Goal: Task Accomplishment & Management: Manage account settings

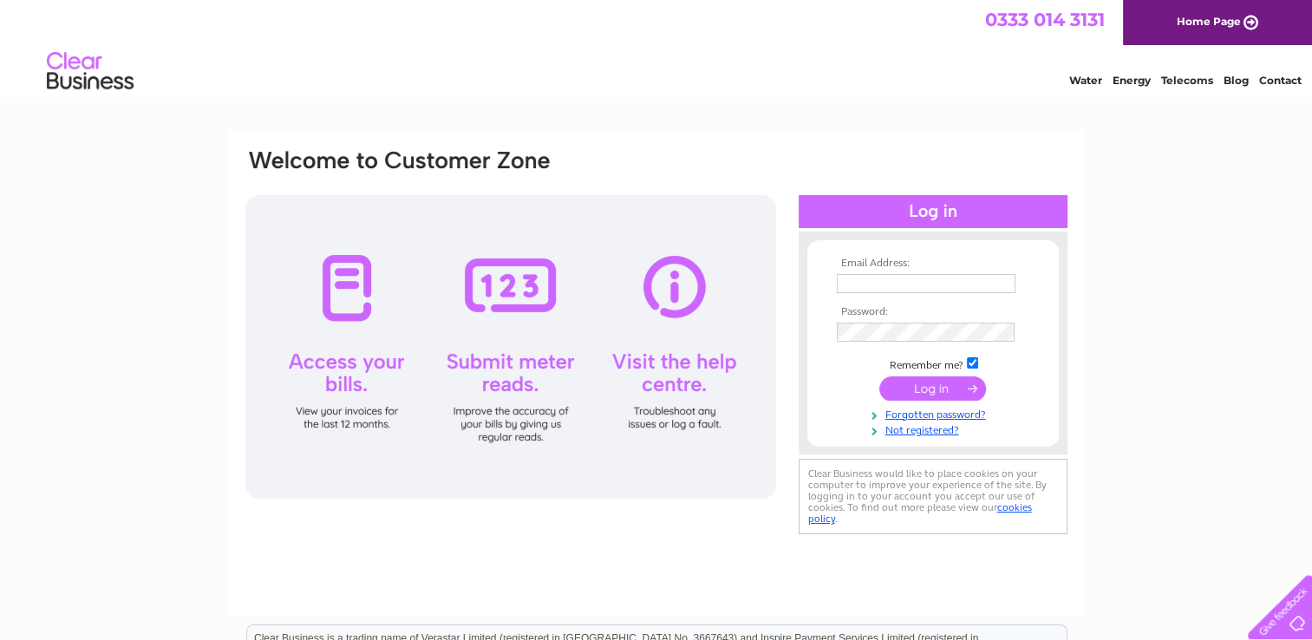
type input "[EMAIL_ADDRESS][DOMAIN_NAME]"
click at [945, 385] on input "submit" at bounding box center [932, 388] width 107 height 24
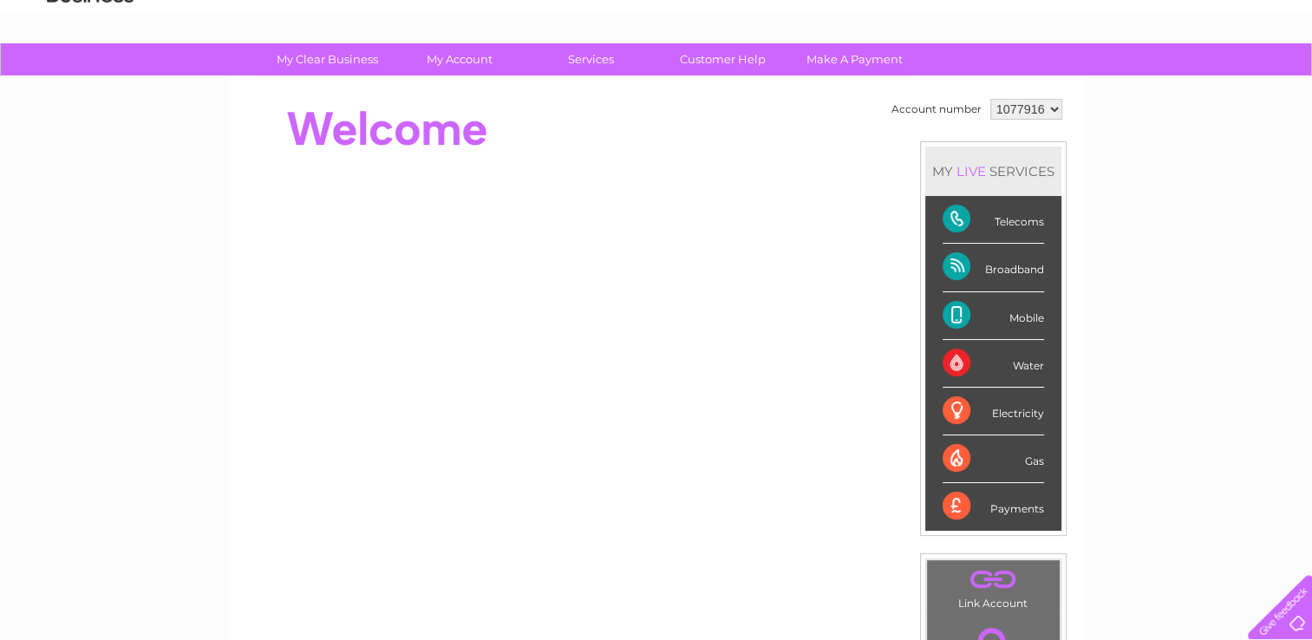
scroll to position [84, 0]
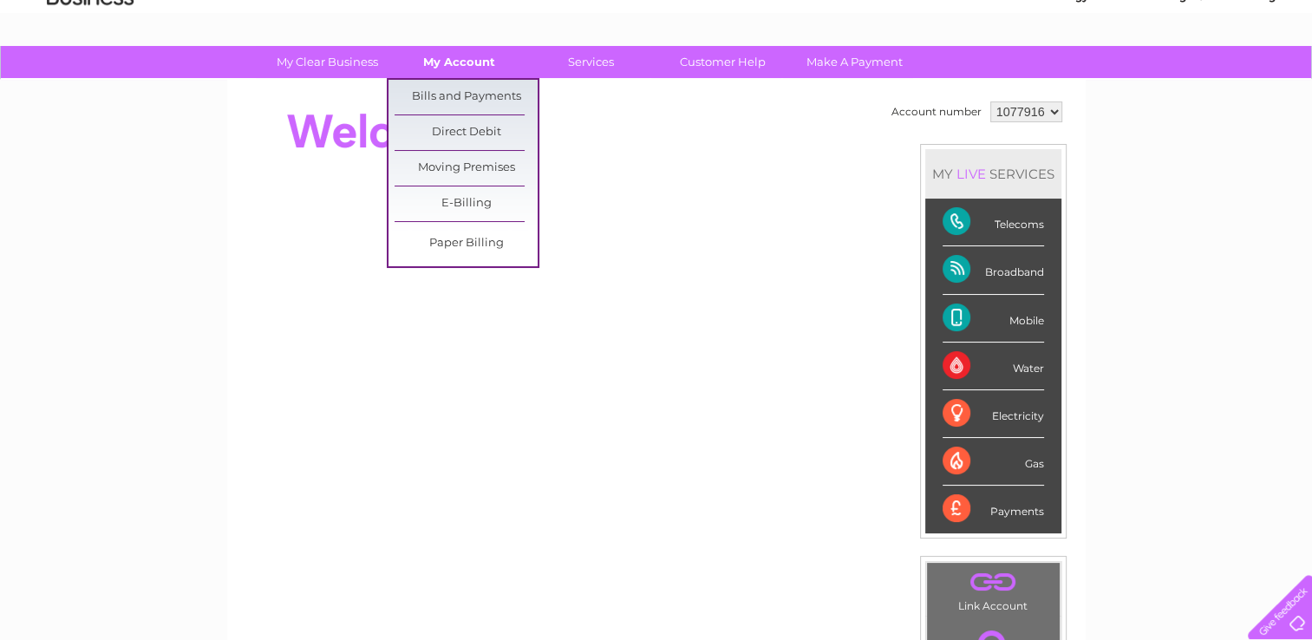
click at [477, 63] on link "My Account" at bounding box center [459, 62] width 143 height 32
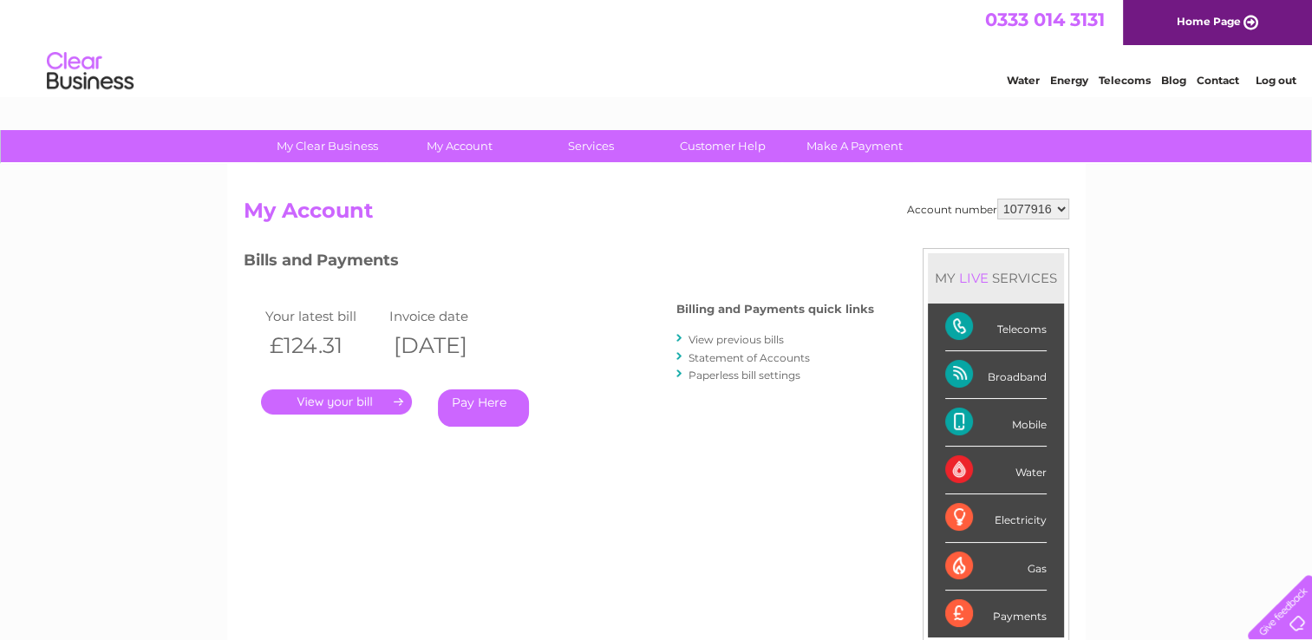
click at [752, 337] on link "View previous bills" at bounding box center [735, 339] width 95 height 13
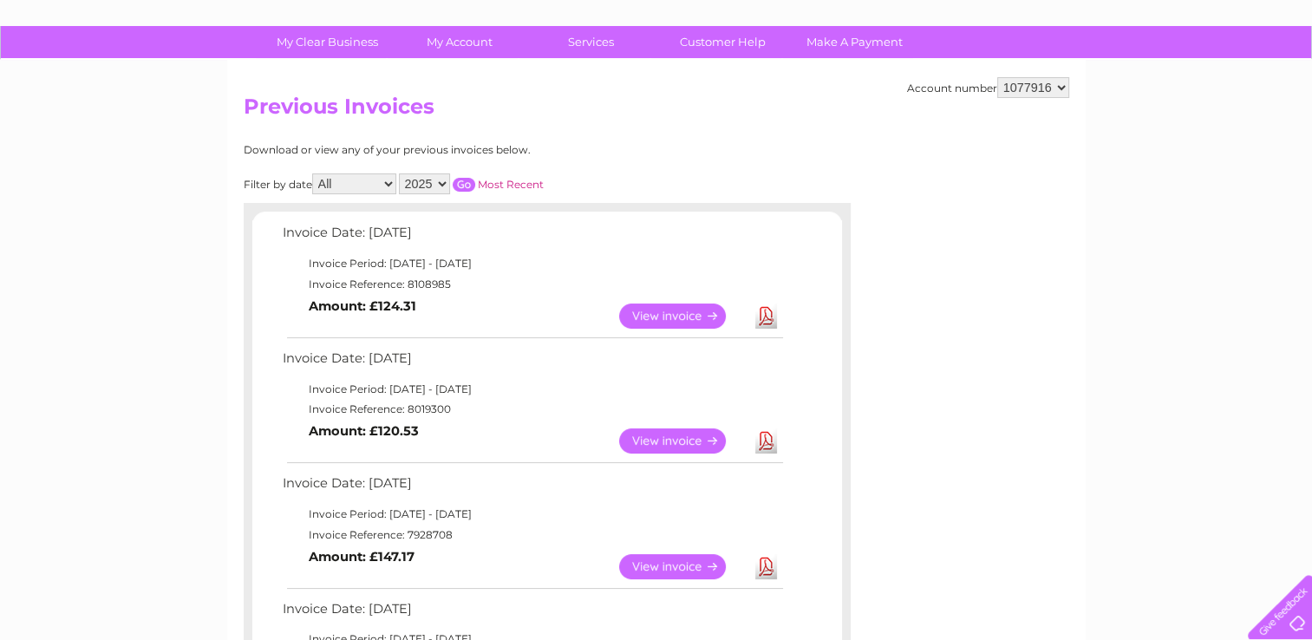
scroll to position [173, 0]
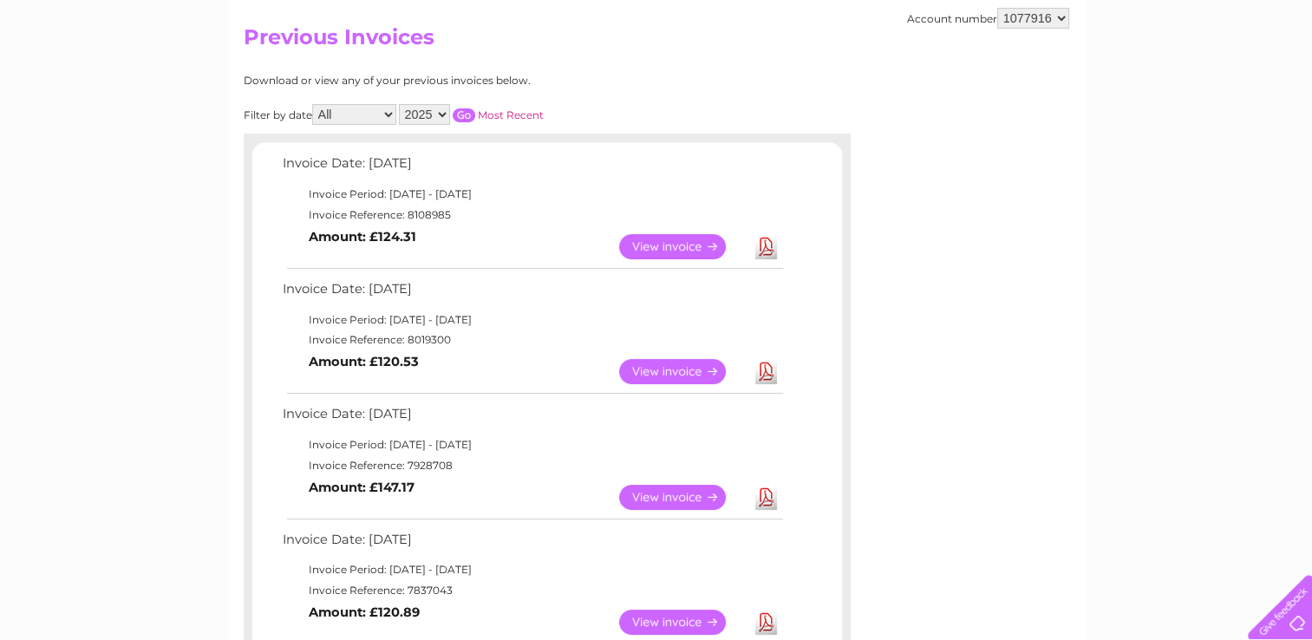
click at [676, 492] on link "View" at bounding box center [682, 497] width 127 height 25
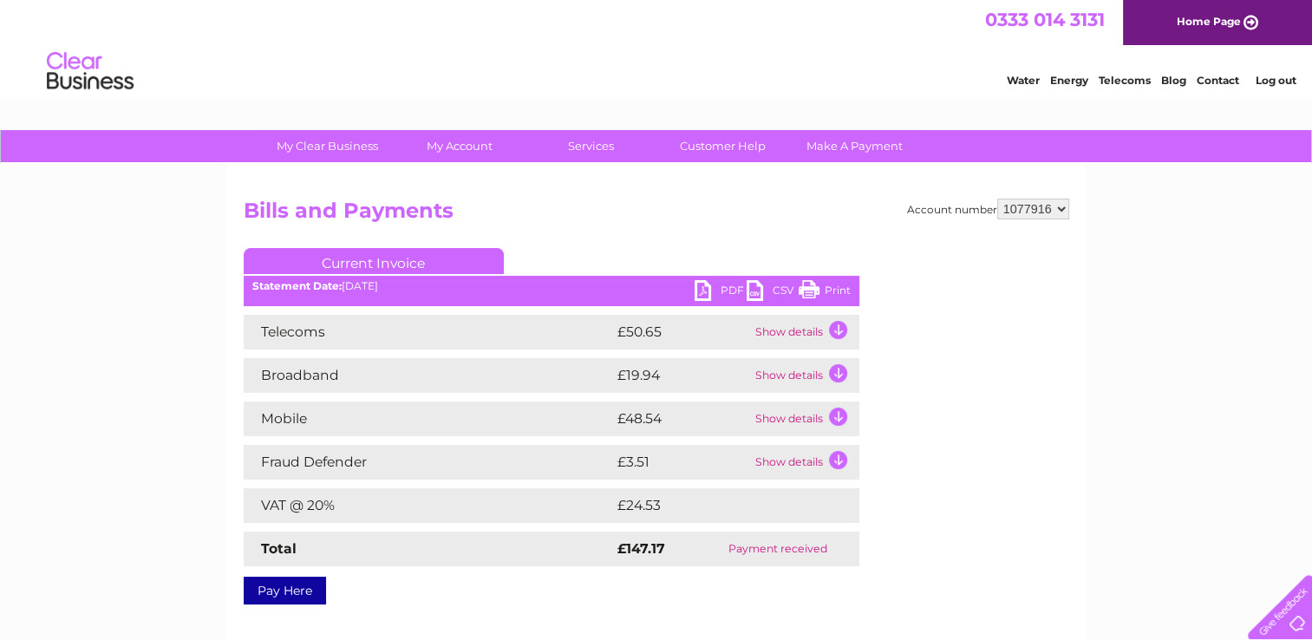
click at [725, 289] on link "PDF" at bounding box center [720, 292] width 52 height 25
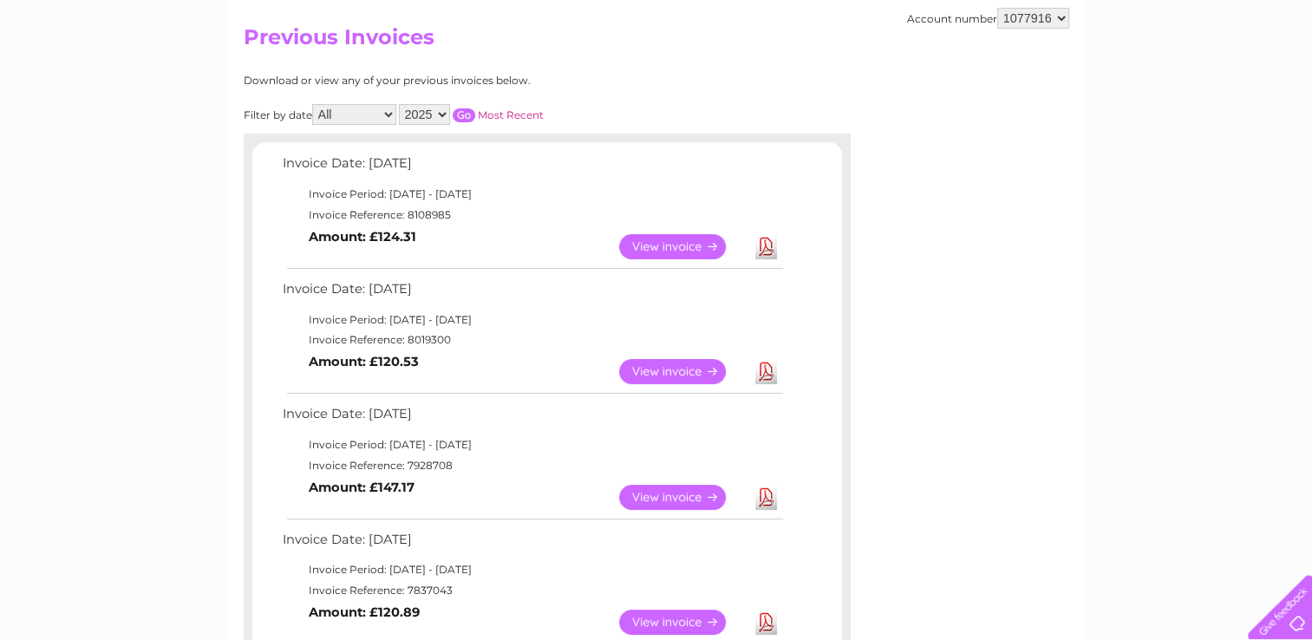
click at [766, 370] on link "Download" at bounding box center [766, 371] width 22 height 25
click at [681, 244] on link "View" at bounding box center [682, 246] width 127 height 25
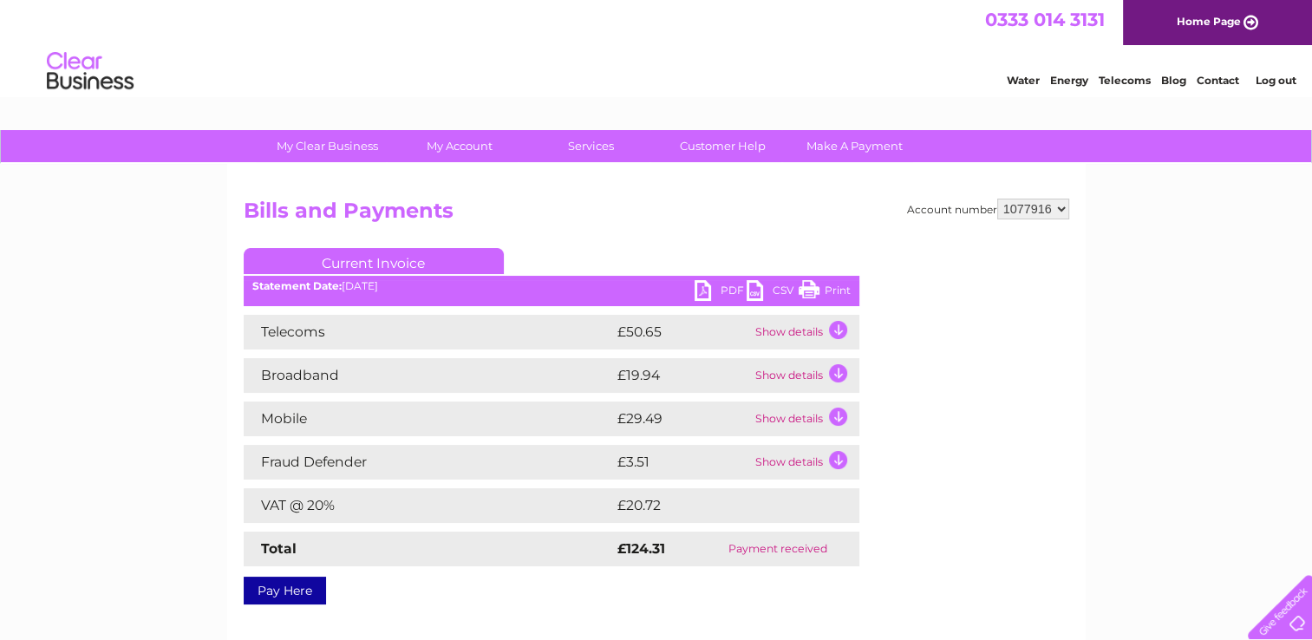
click at [727, 285] on link "PDF" at bounding box center [720, 292] width 52 height 25
